Goal: Transaction & Acquisition: Purchase product/service

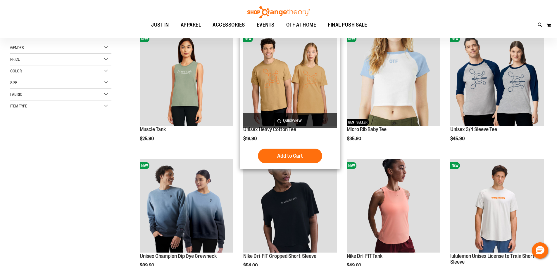
scroll to position [58, 0]
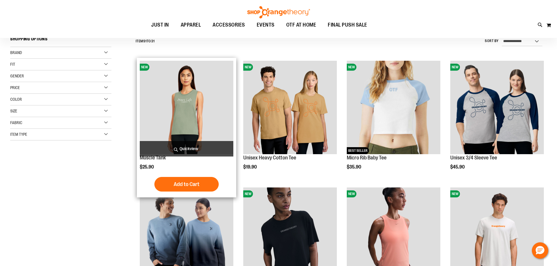
type input "**********"
click at [215, 134] on img "product" at bounding box center [187, 108] width 94 height 94
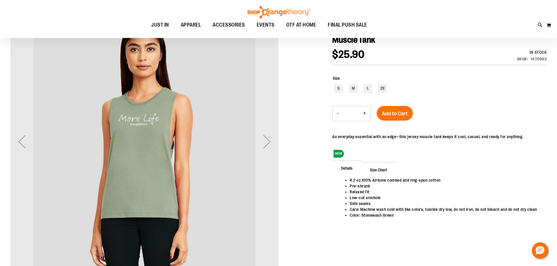
scroll to position [87, 0]
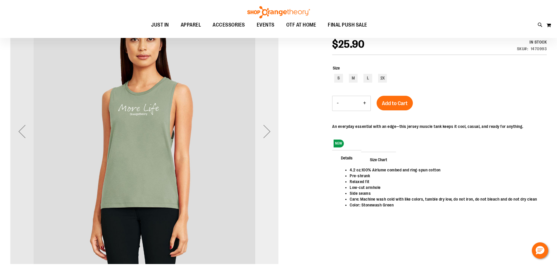
type input "**********"
click at [265, 131] on div "Next" at bounding box center [266, 131] width 23 height 23
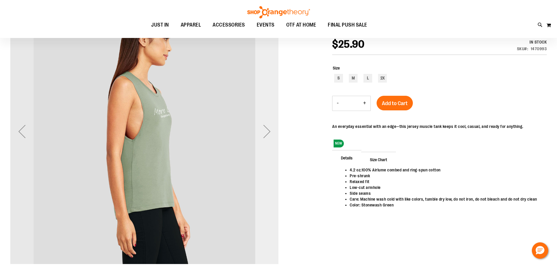
click at [265, 131] on div "Next" at bounding box center [266, 131] width 23 height 23
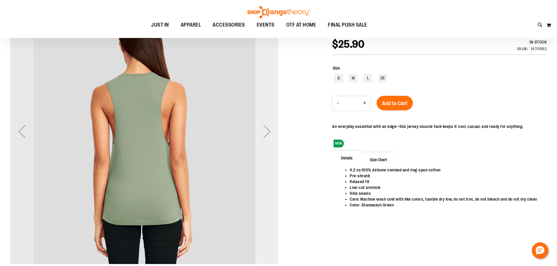
click at [265, 131] on div "Next" at bounding box center [266, 131] width 23 height 23
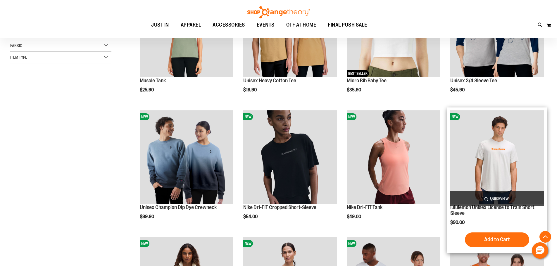
scroll to position [146, 0]
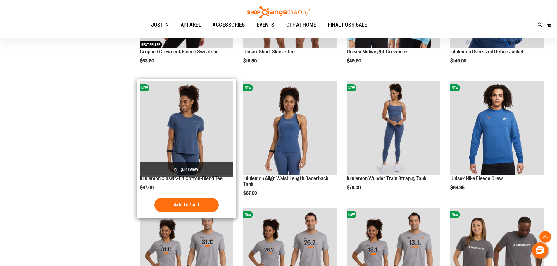
scroll to position [555, 0]
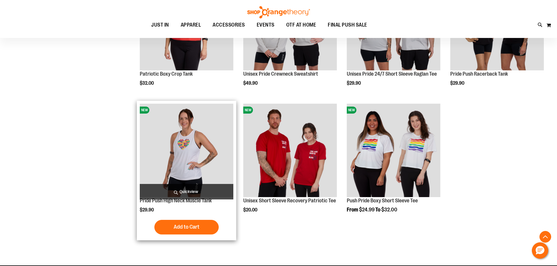
scroll to position [905, 0]
